Goal: Download file/media

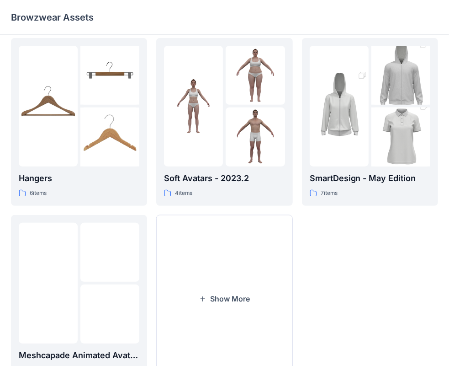
scroll to position [194, 0]
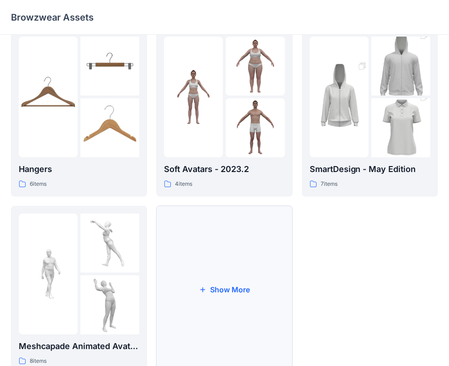
click at [226, 283] on button "Show More" at bounding box center [224, 290] width 136 height 168
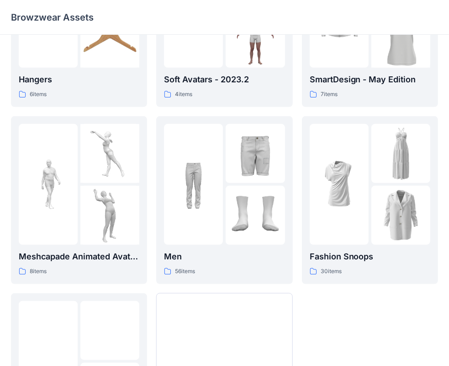
scroll to position [293, 0]
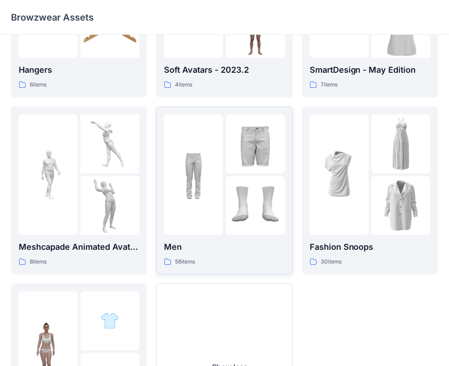
click at [243, 172] on img at bounding box center [255, 143] width 59 height 59
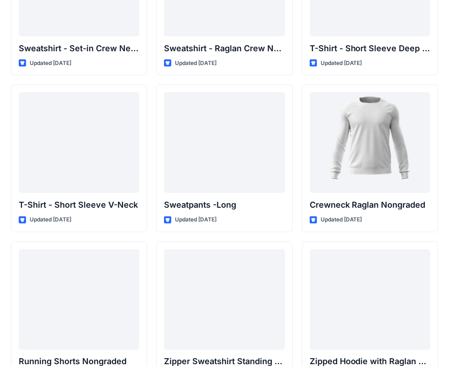
scroll to position [966, 0]
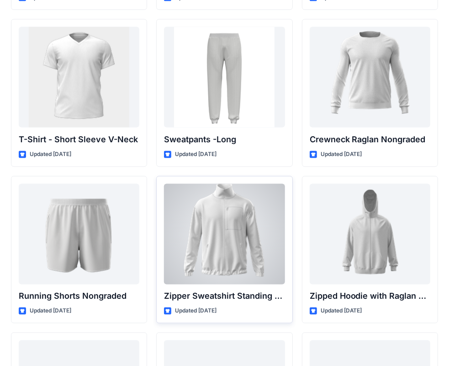
click at [227, 229] on div at bounding box center [224, 234] width 121 height 101
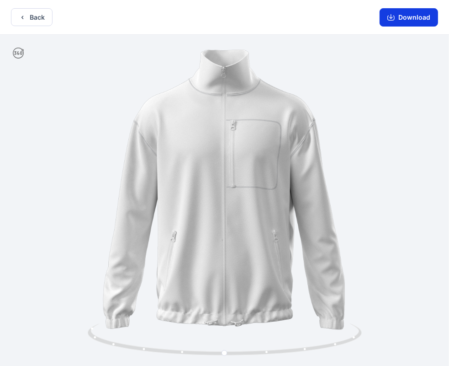
click at [410, 19] on button "Download" at bounding box center [409, 17] width 59 height 18
